Goal: Information Seeking & Learning: Find specific page/section

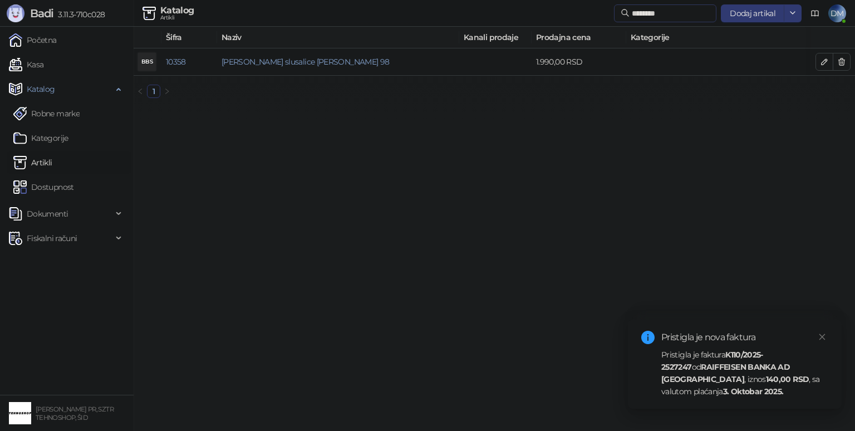
click at [667, 20] on span "********" at bounding box center [665, 13] width 102 height 18
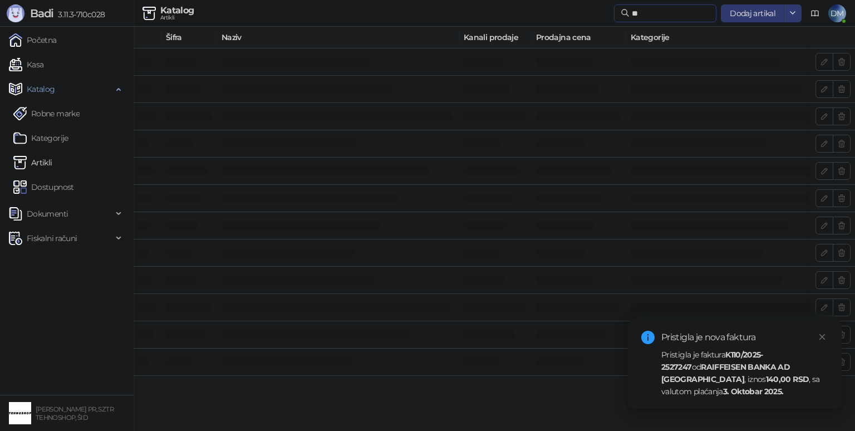
type input "*"
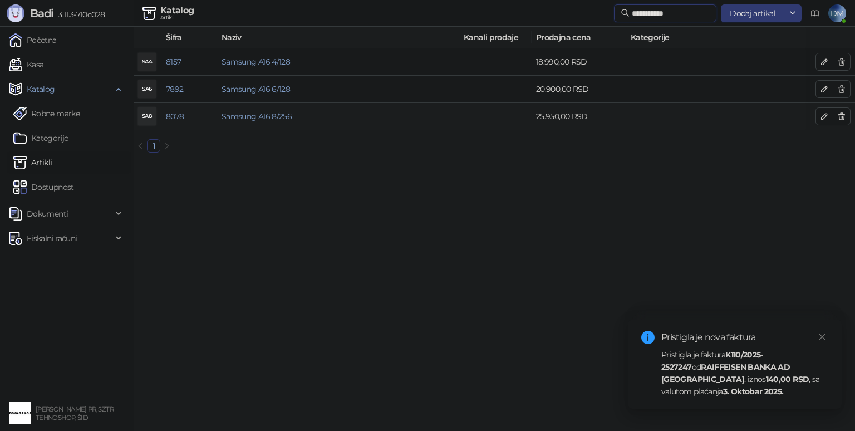
type input "**********"
